Goal: Transaction & Acquisition: Subscribe to service/newsletter

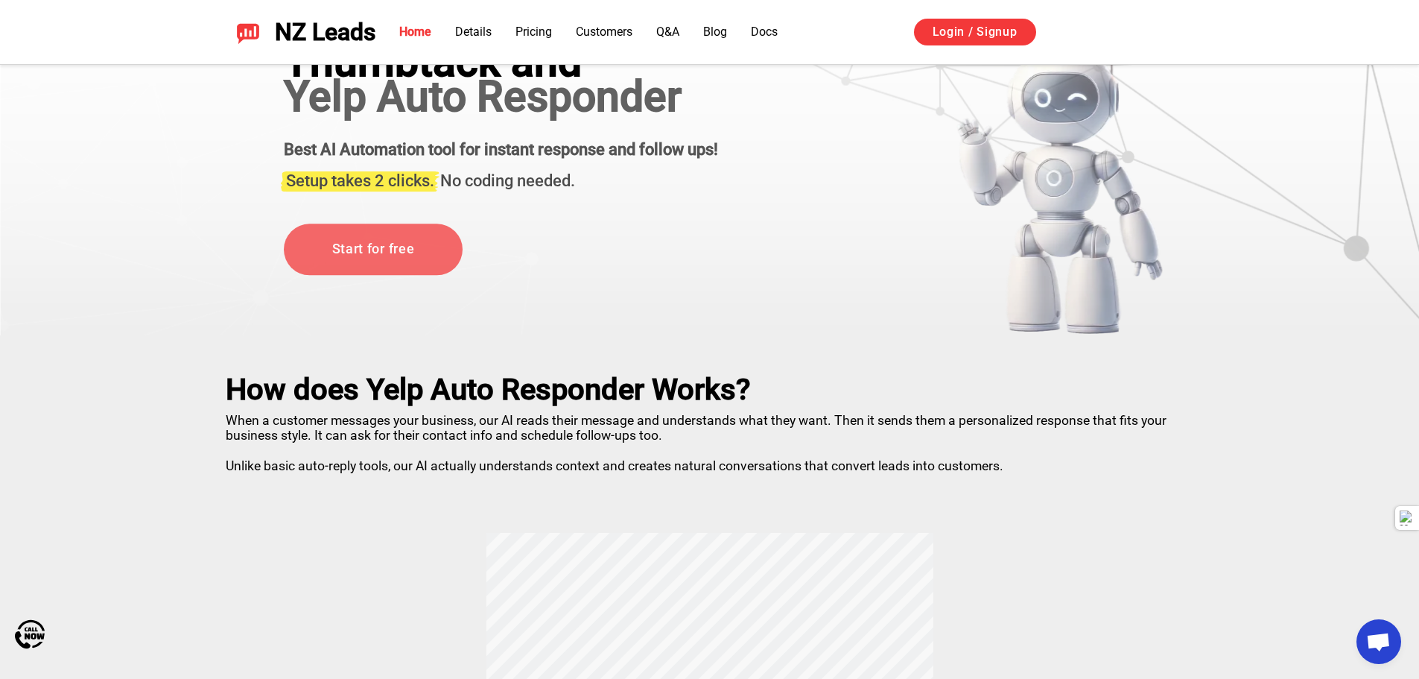
scroll to position [75, 0]
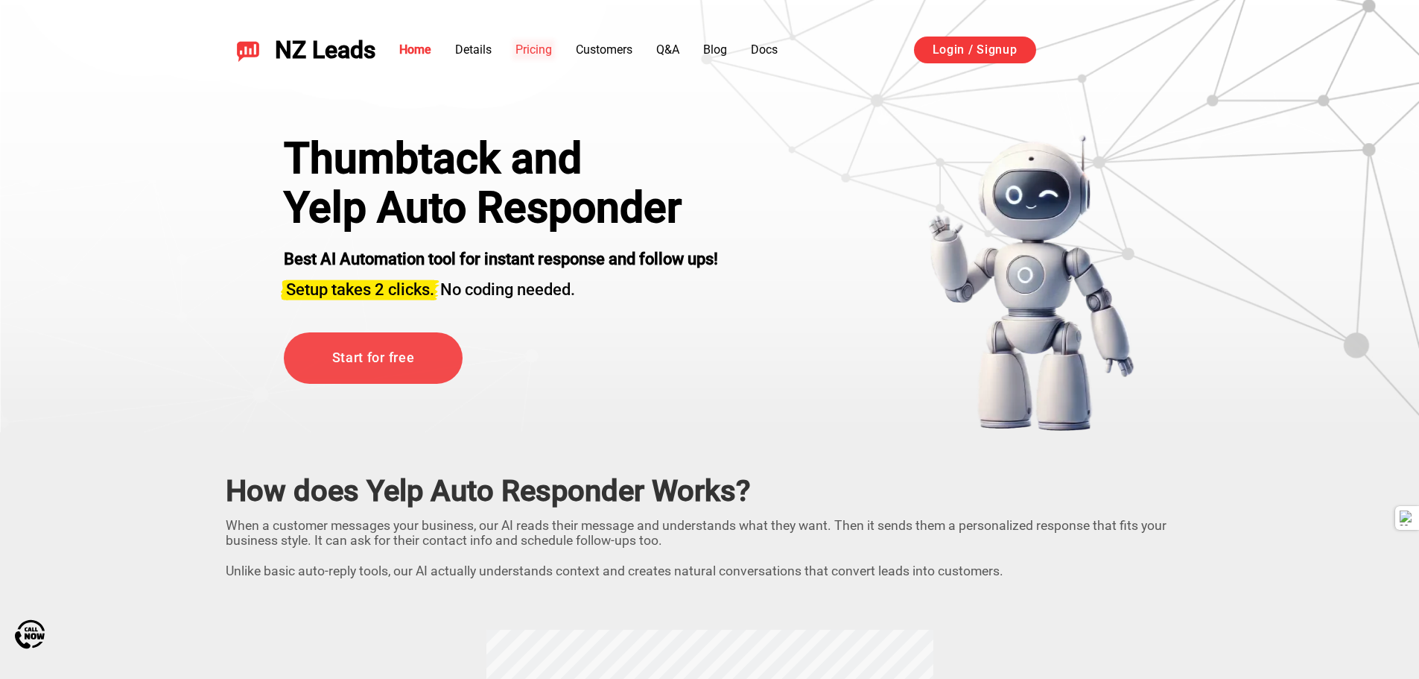
click at [544, 51] on link "Pricing" at bounding box center [534, 49] width 37 height 14
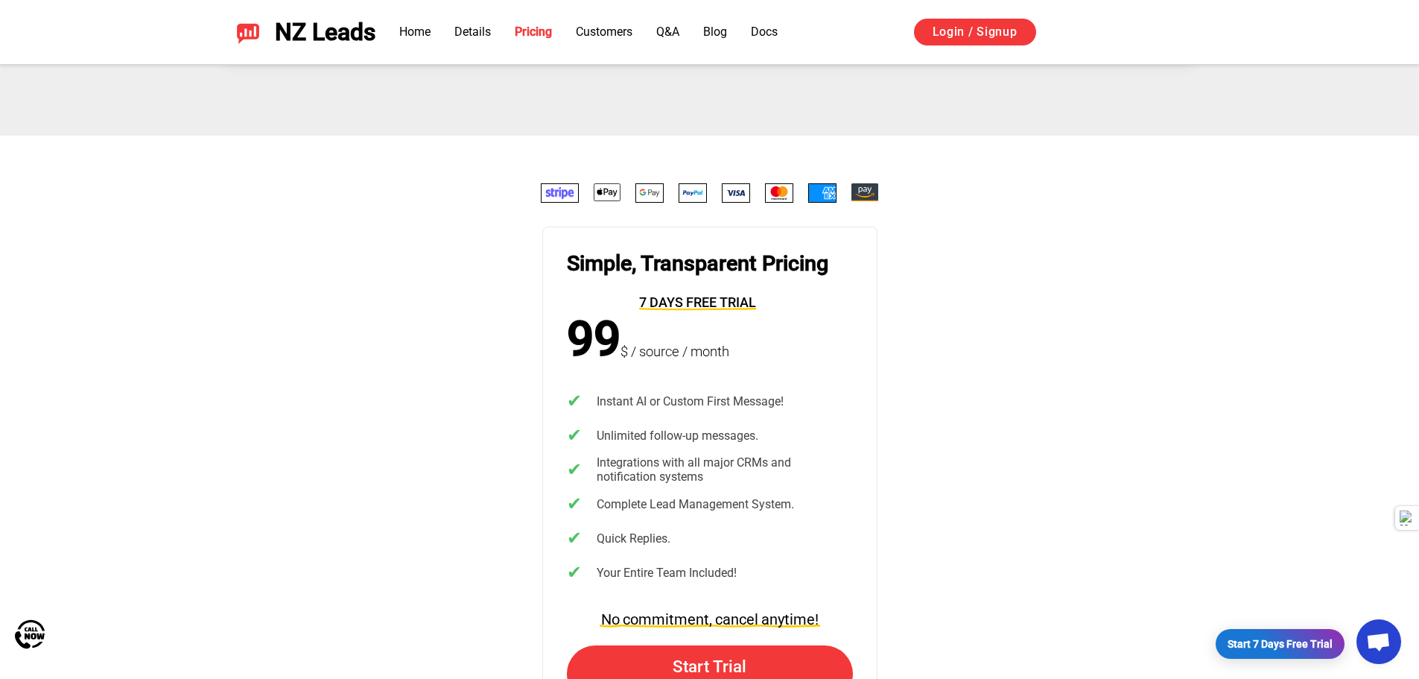
scroll to position [2997, 0]
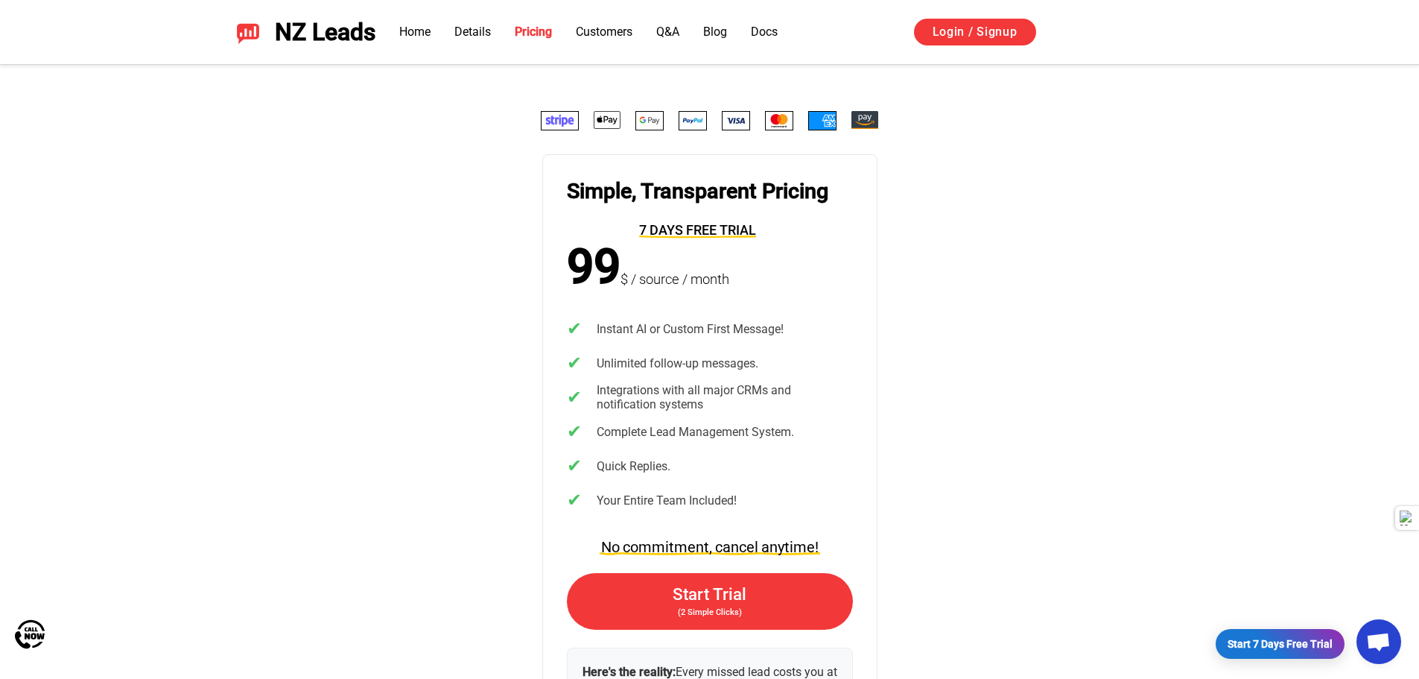
click at [317, 37] on span "NZ Leads" at bounding box center [325, 33] width 101 height 28
drag, startPoint x: 265, startPoint y: 40, endPoint x: 253, endPoint y: 37, distance: 13.2
click at [265, 42] on div "NZ Leads" at bounding box center [299, 33] width 151 height 28
click at [251, 35] on img at bounding box center [248, 32] width 24 height 24
click at [466, 198] on div "Simple, Transparent Pricing 7 days free trial 99 $ / source / month ✔ Instant A…" at bounding box center [709, 443] width 1043 height 665
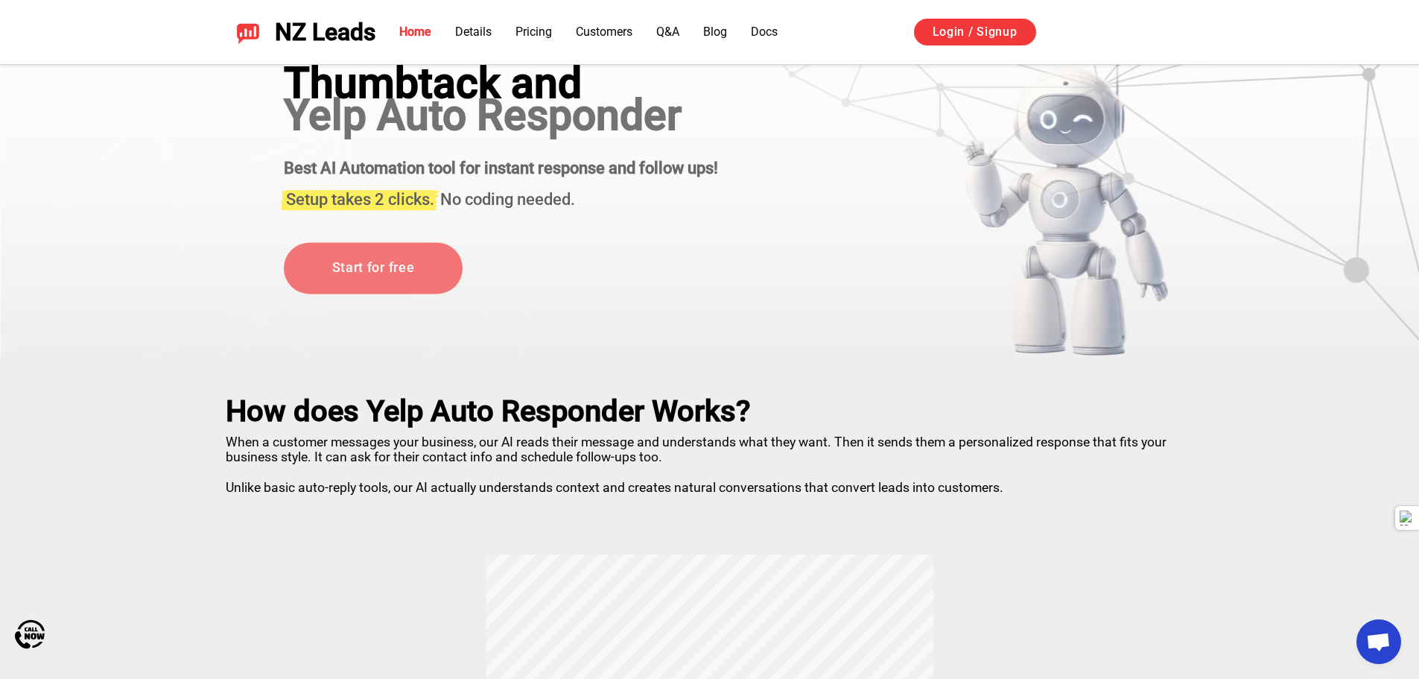
scroll to position [0, 0]
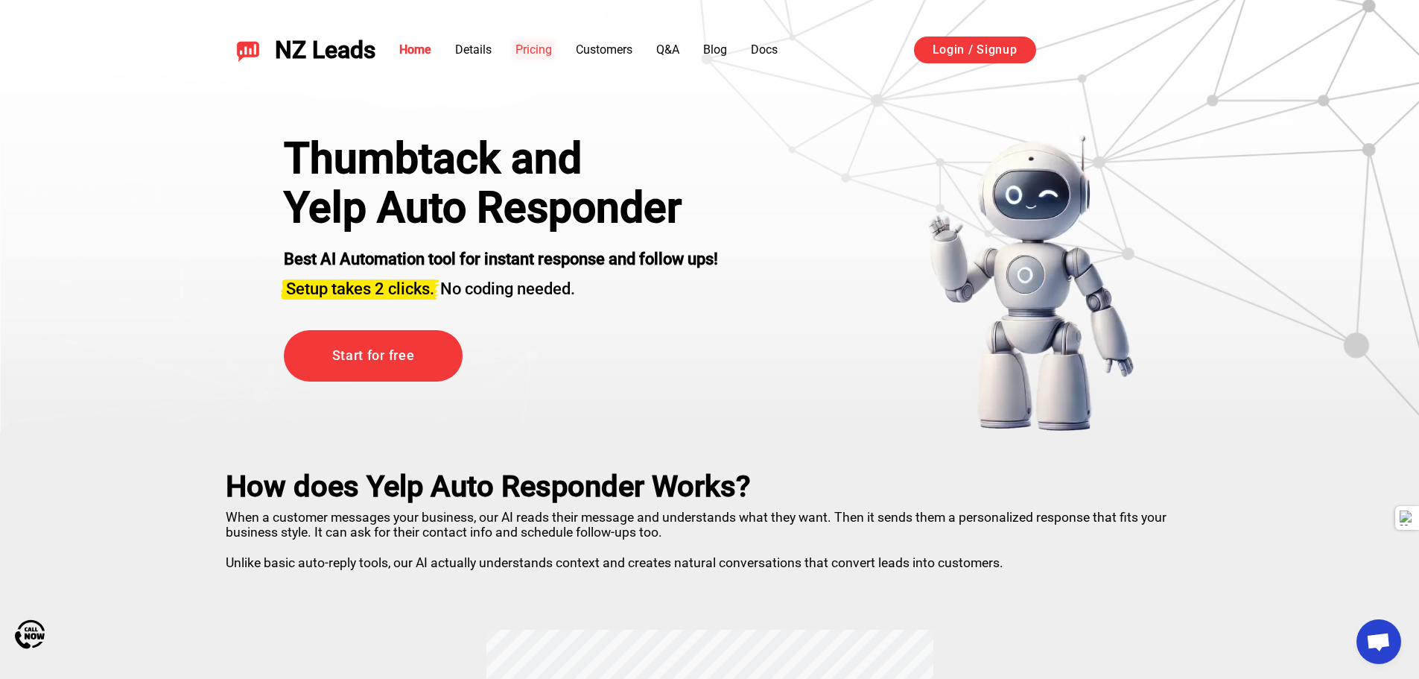
click at [543, 48] on link "Pricing" at bounding box center [534, 49] width 37 height 14
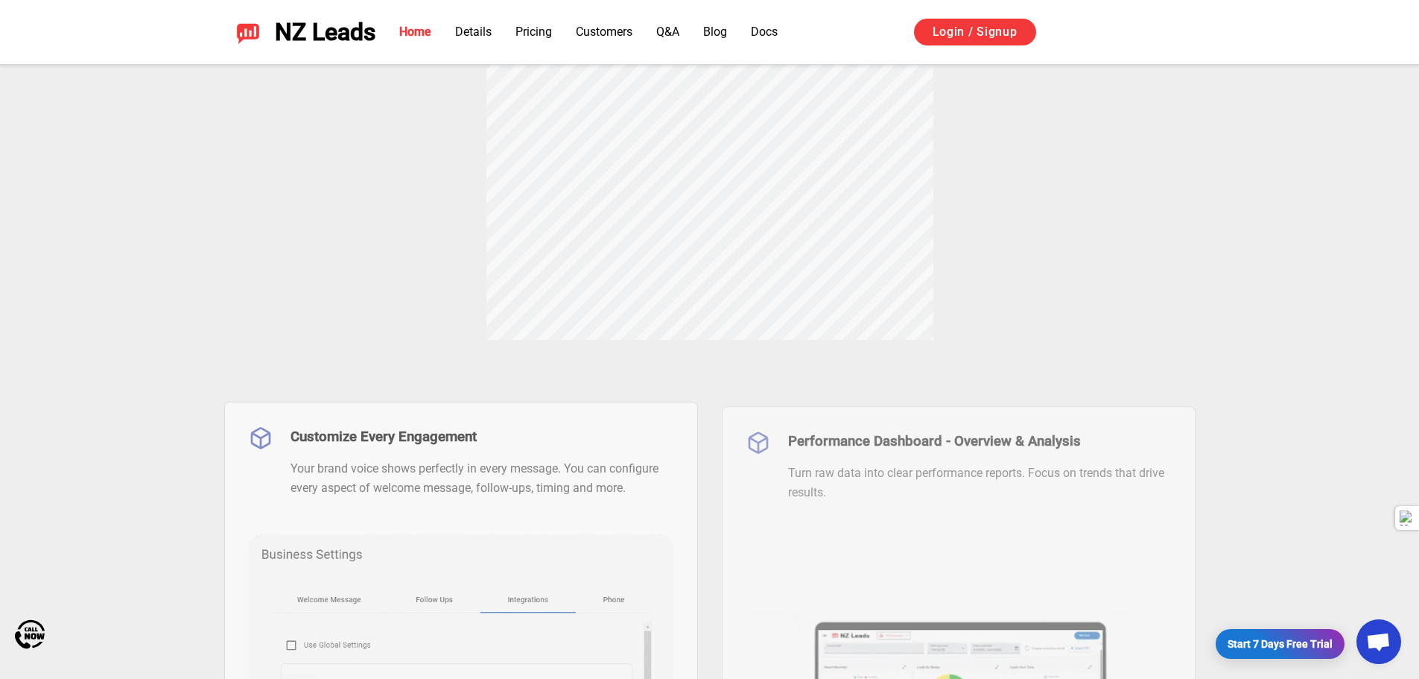
click at [251, 33] on img at bounding box center [248, 32] width 24 height 24
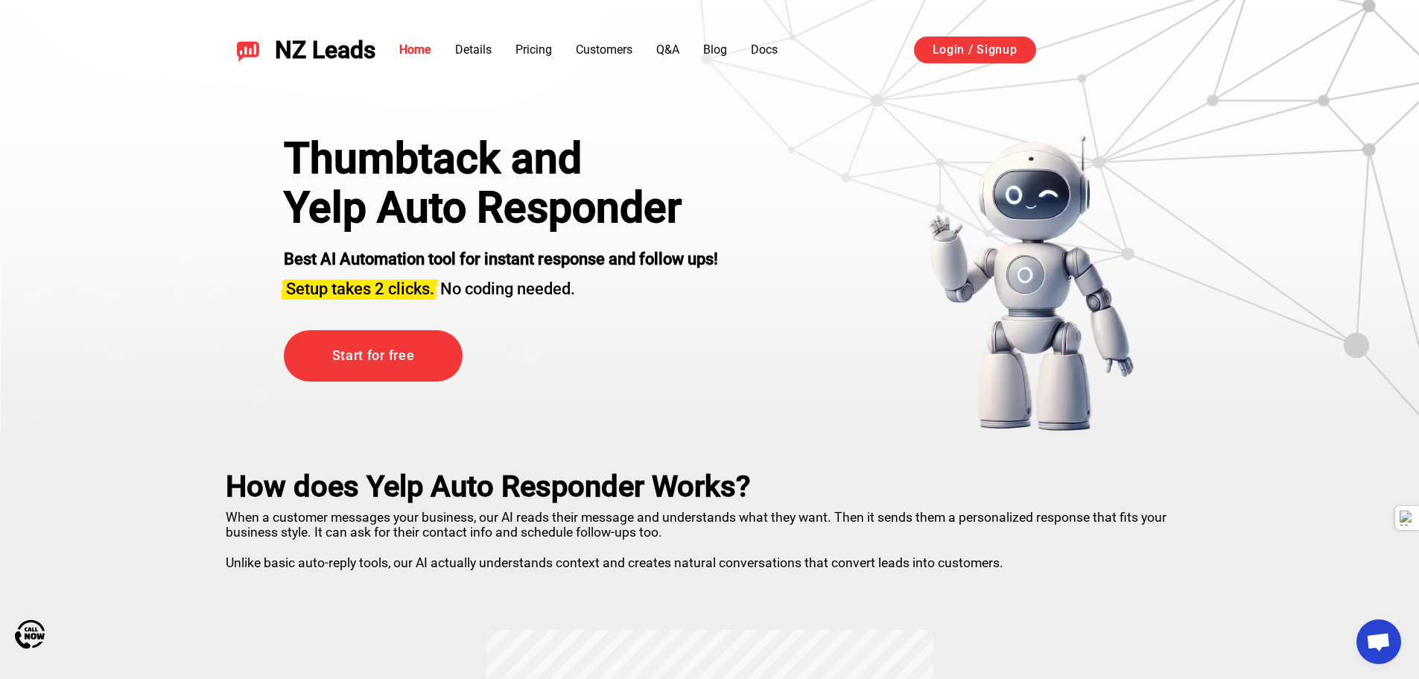
click at [308, 51] on span "NZ Leads" at bounding box center [325, 51] width 101 height 28
click at [413, 50] on link "Home" at bounding box center [415, 49] width 32 height 14
